Goal: Transaction & Acquisition: Subscribe to service/newsletter

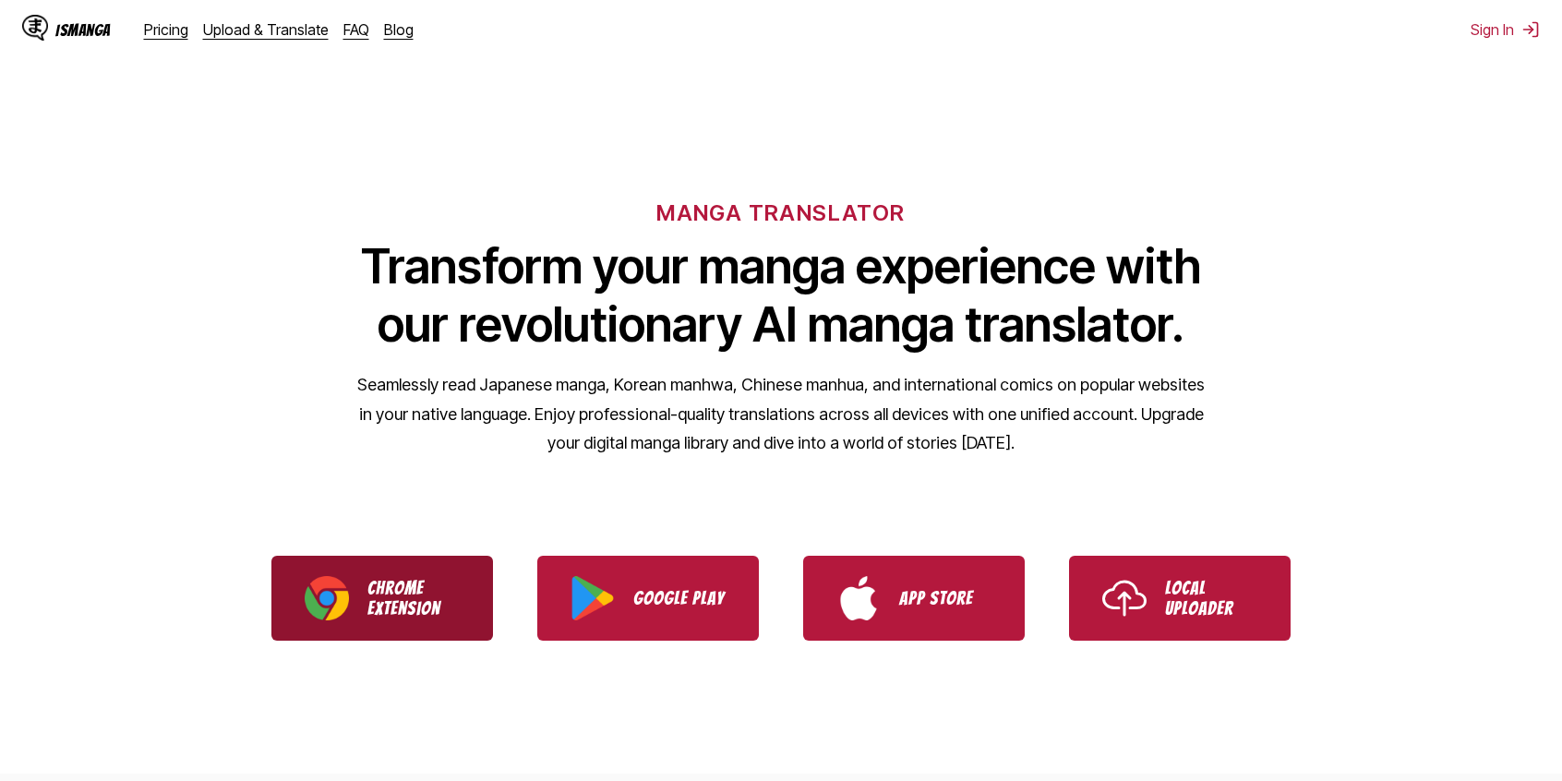
click at [358, 625] on link "Chrome Extension" at bounding box center [381, 598] width 221 height 85
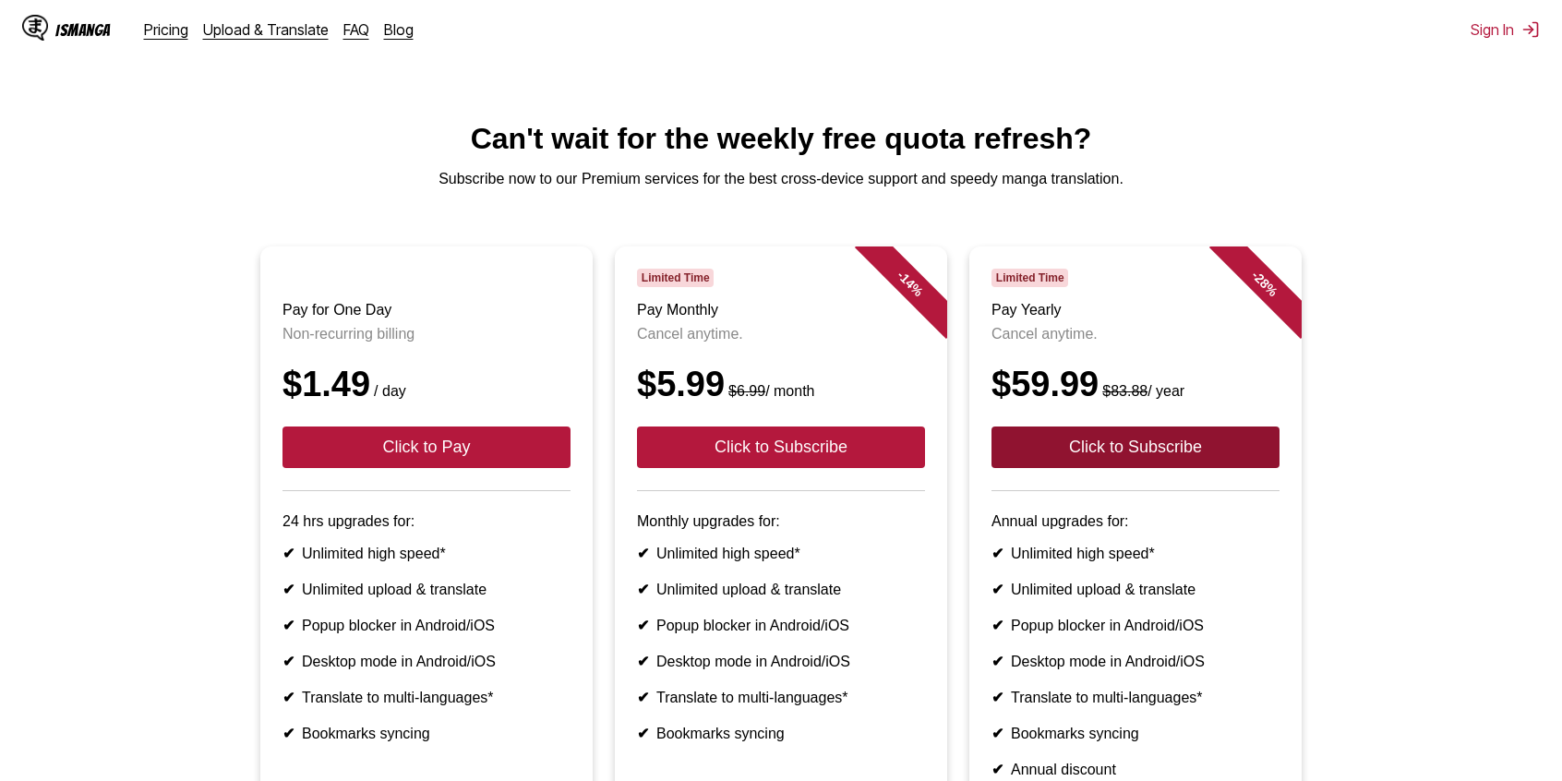
click at [1116, 468] on button "Click to Subscribe" at bounding box center [1135, 447] width 288 height 42
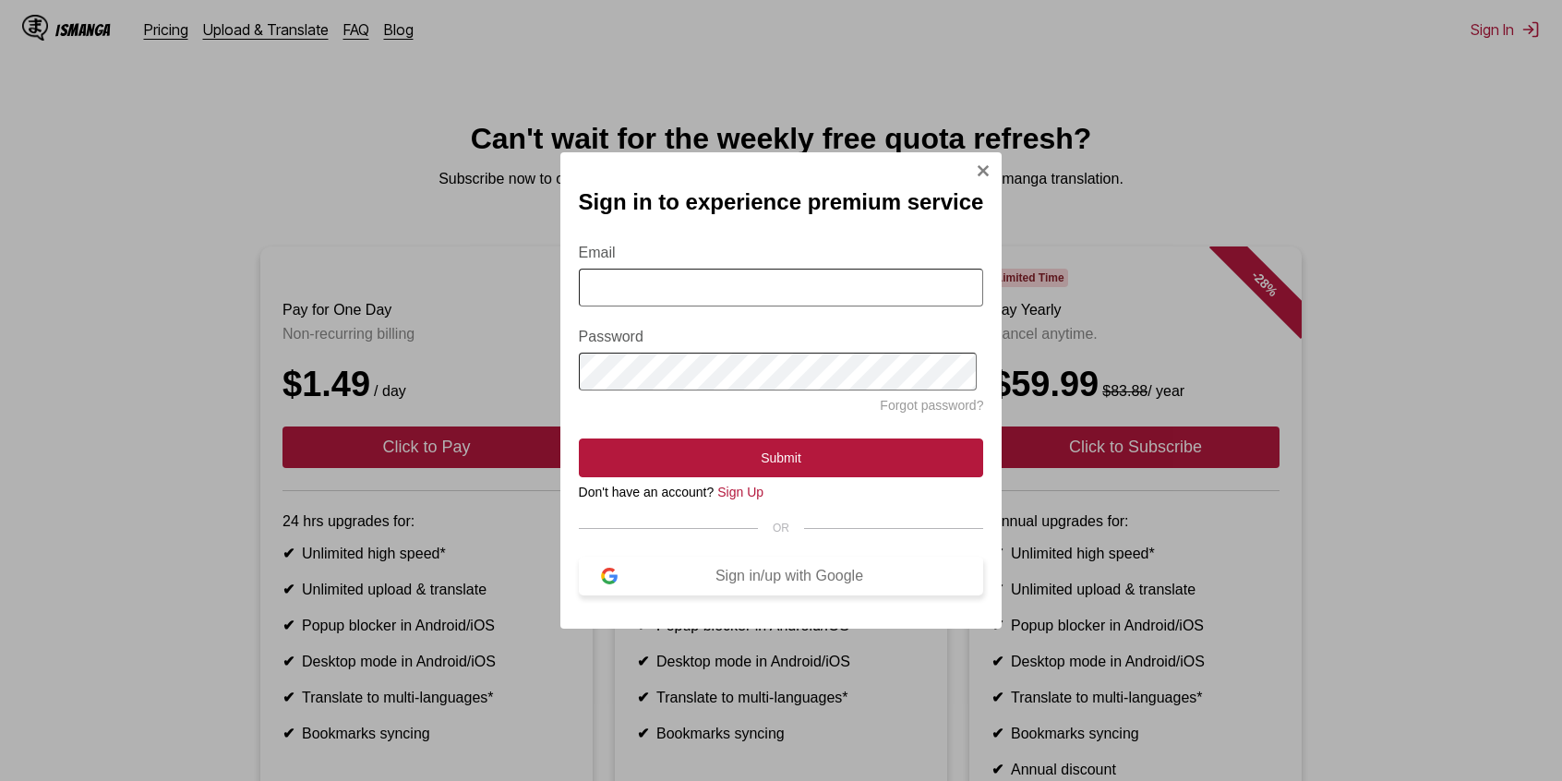
click at [814, 584] on div "Sign in/up with Google" at bounding box center [789, 576] width 344 height 17
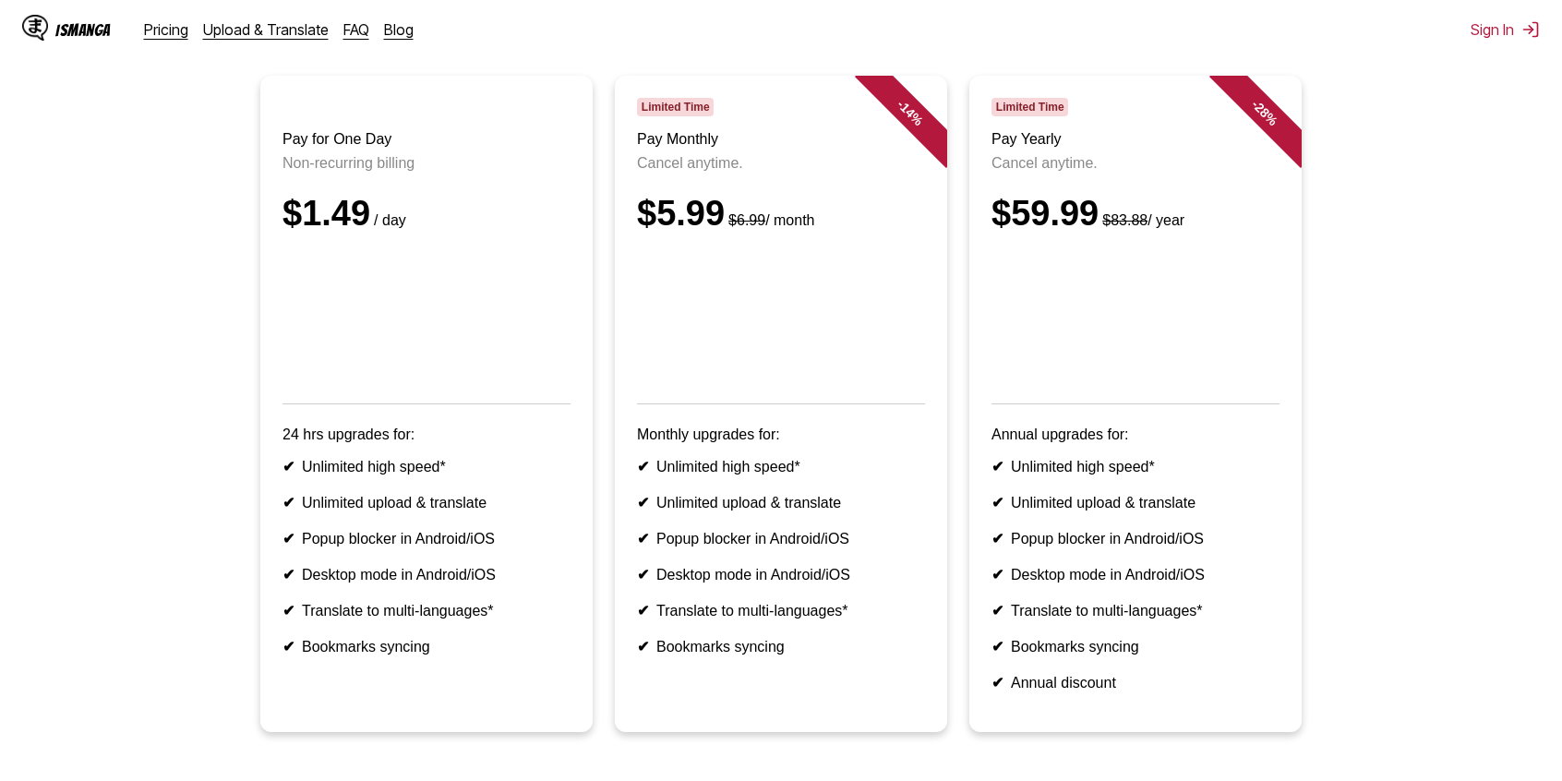
scroll to position [185, 0]
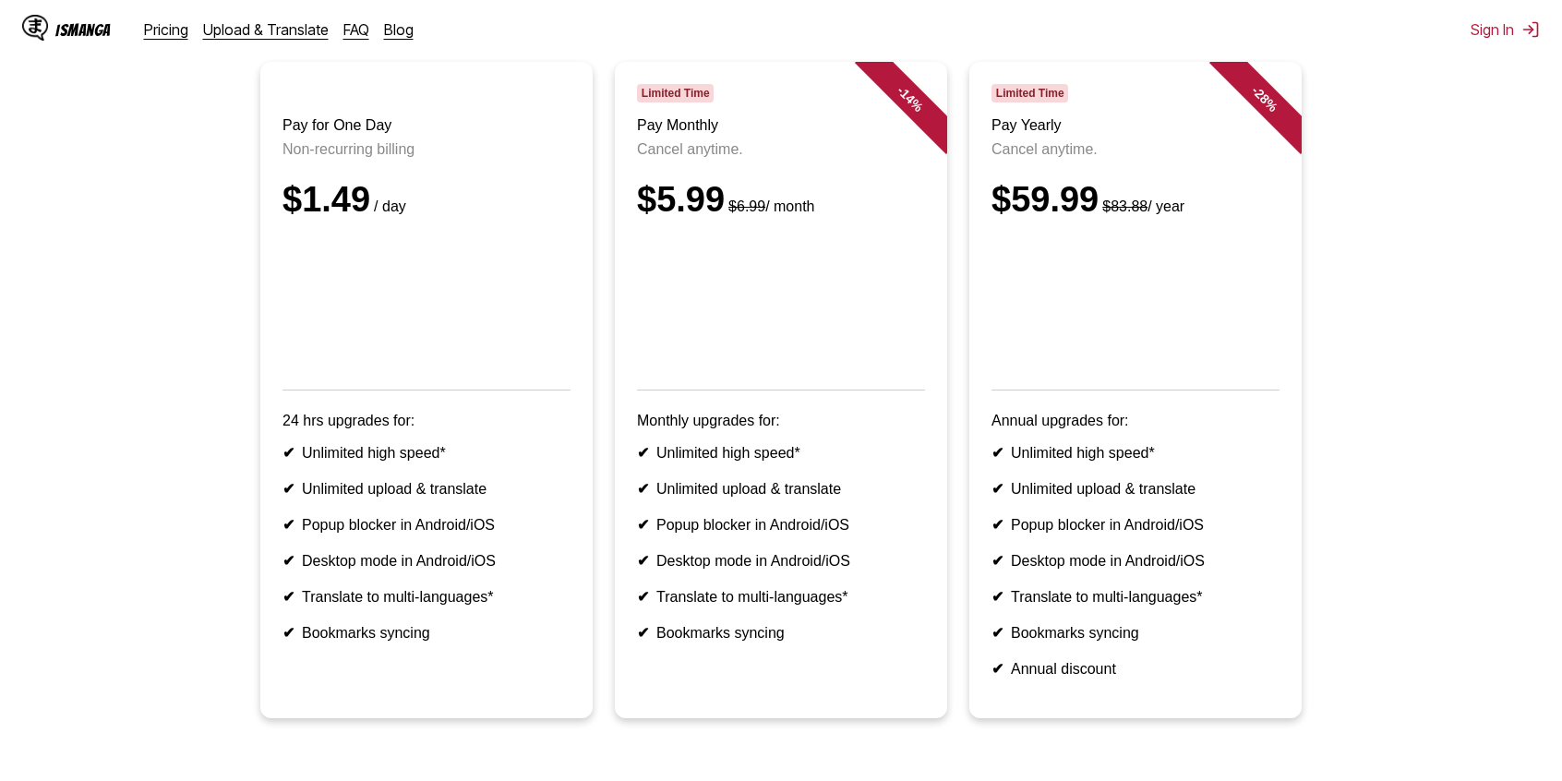
click at [927, 393] on article "- 14 % Limited Time Pay Monthly Cancel anytime. $5.99 $6.99 / month Monthly upg…" at bounding box center [781, 390] width 332 height 656
